Goal: Check status

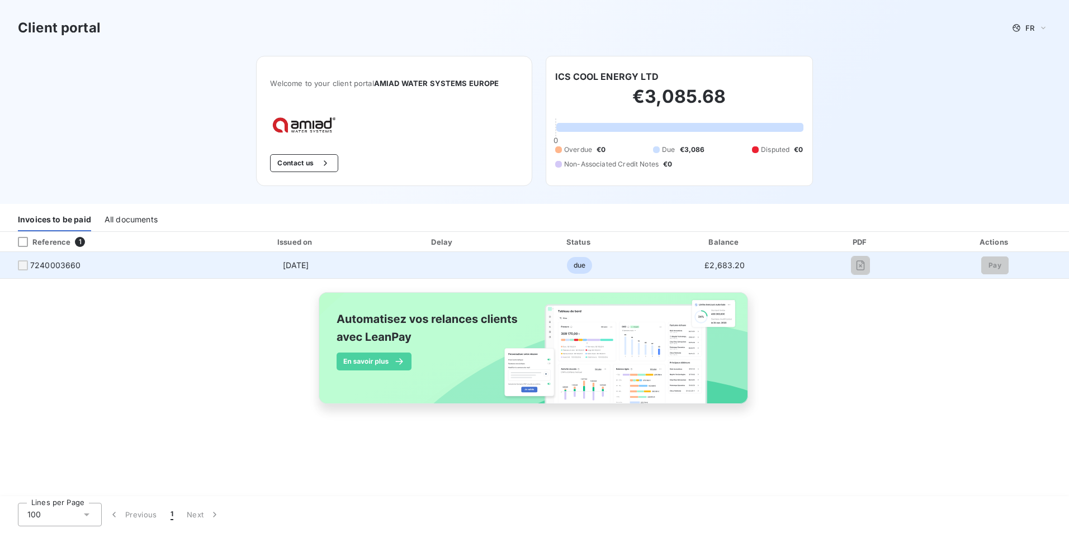
click at [22, 266] on div at bounding box center [23, 266] width 10 height 10
click at [57, 271] on td "7240003660" at bounding box center [107, 265] width 215 height 27
click at [21, 263] on div at bounding box center [23, 266] width 10 height 10
click at [332, 258] on td "[DATE]" at bounding box center [295, 265] width 160 height 27
click at [319, 270] on td "[DATE]" at bounding box center [295, 265] width 160 height 27
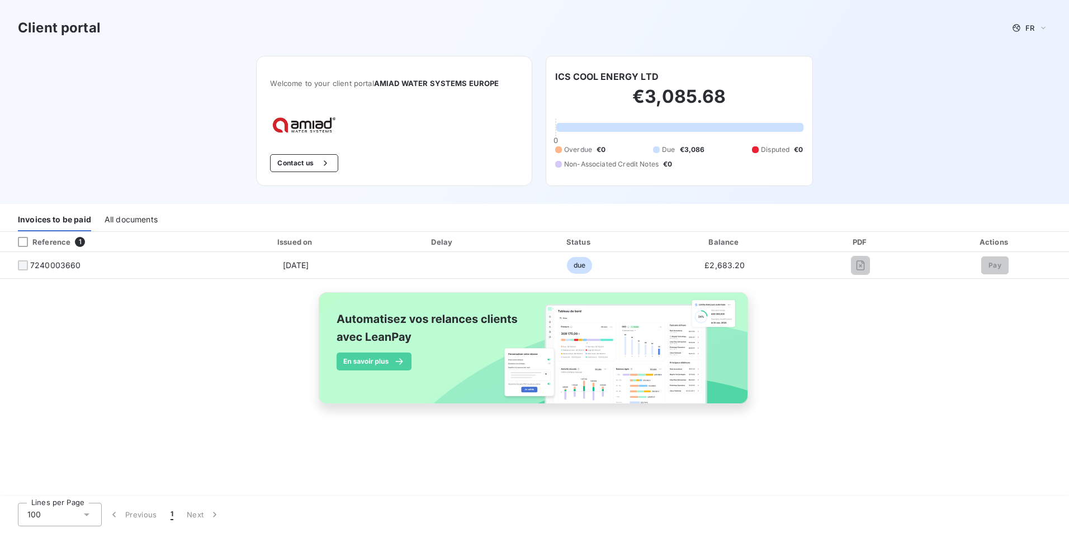
click at [772, 239] on div "Balance" at bounding box center [724, 242] width 147 height 11
click at [641, 140] on div "€3,085.68 0 Overdue €0 Due €3,086 Disputed €0 Non-Associated Credit Notes €0" at bounding box center [679, 127] width 248 height 89
click at [289, 150] on div "Welcome to your client portal AMIAD WATER SYSTEMS EUROPE Contact us" at bounding box center [394, 121] width 276 height 130
drag, startPoint x: 103, startPoint y: 219, endPoint x: 92, endPoint y: 244, distance: 27.3
click at [100, 229] on div "Invoices to be paid All documents" at bounding box center [534, 220] width 1069 height 23
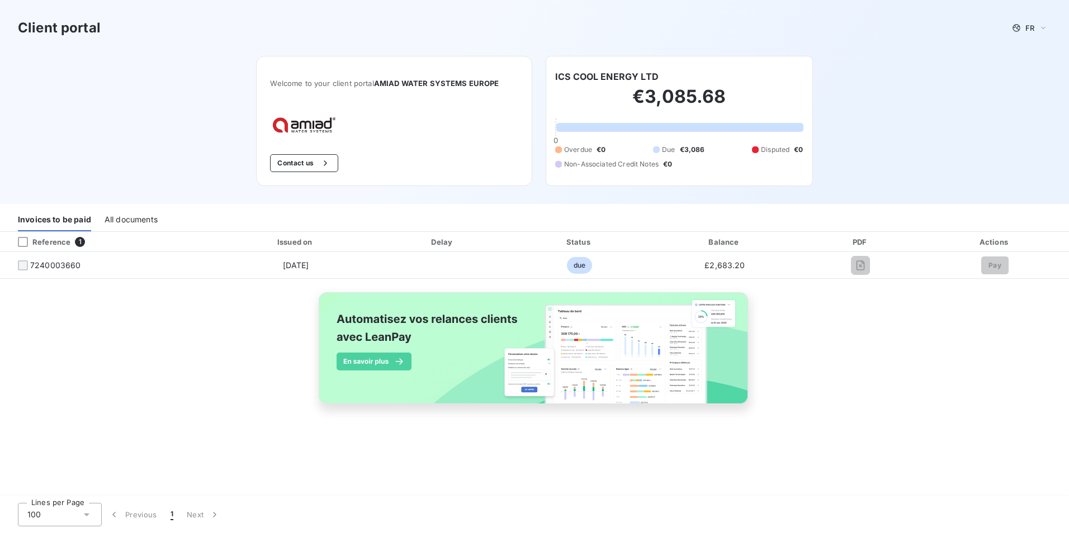
click at [74, 245] on div "Reference 1" at bounding box center [107, 242] width 211 height 11
click at [136, 222] on div "All documents" at bounding box center [131, 219] width 53 height 23
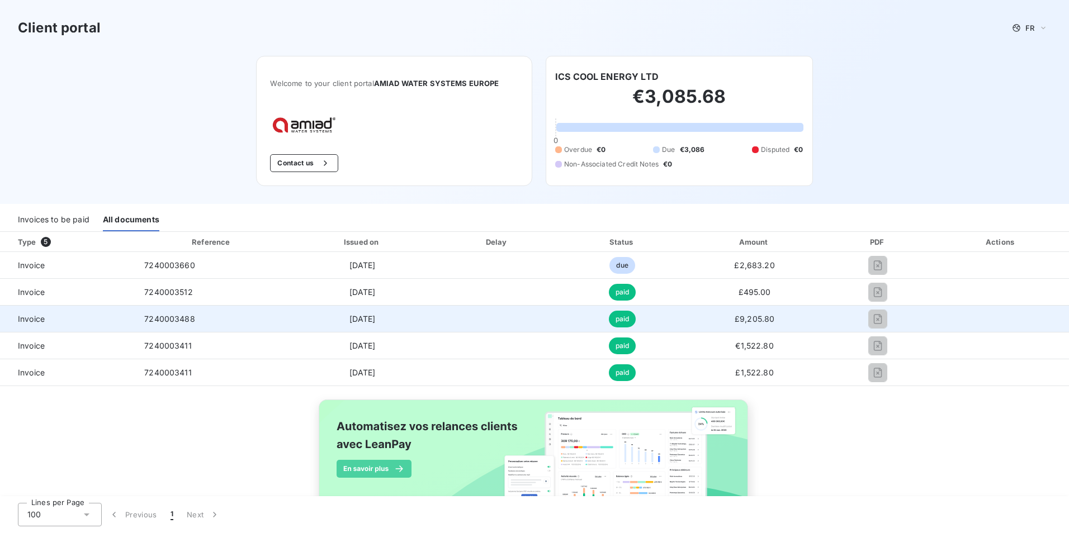
click at [906, 329] on td at bounding box center [878, 319] width 110 height 27
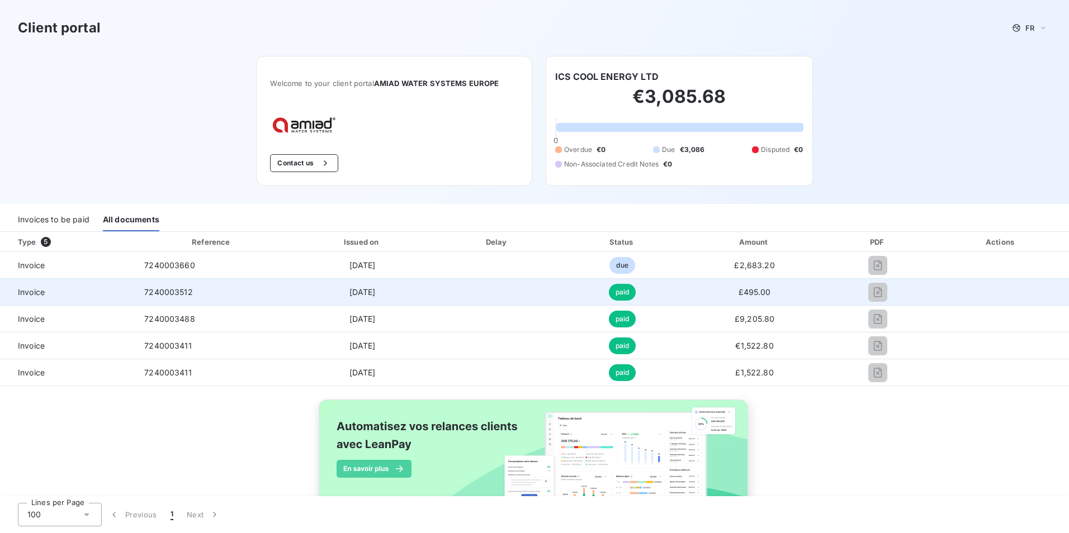
click at [847, 327] on div at bounding box center [878, 319] width 92 height 18
click at [630, 281] on td "paid" at bounding box center [622, 292] width 127 height 27
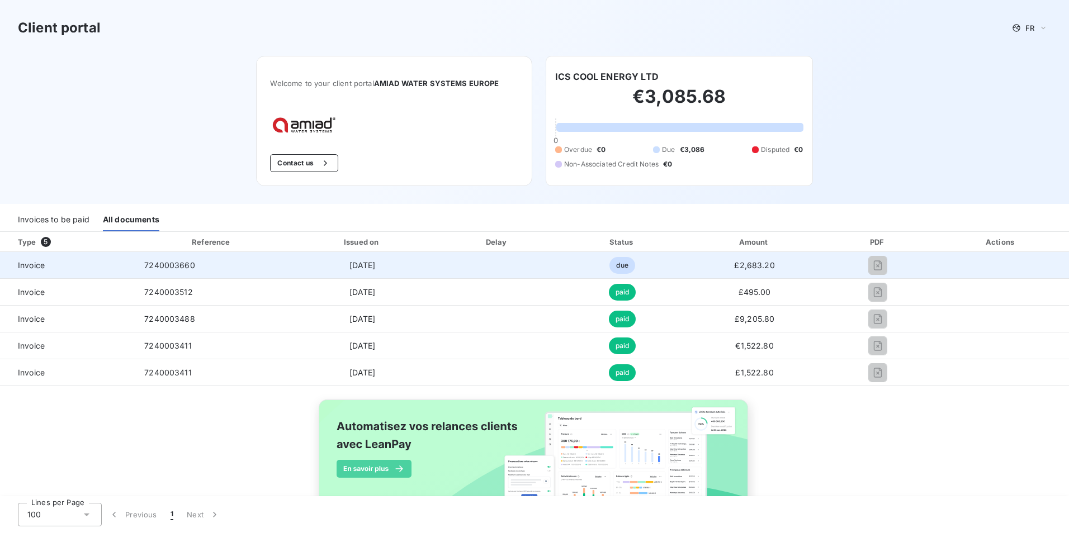
click at [623, 273] on span "due" at bounding box center [622, 265] width 25 height 17
click at [620, 270] on span "due" at bounding box center [622, 265] width 25 height 17
